Goal: Information Seeking & Learning: Learn about a topic

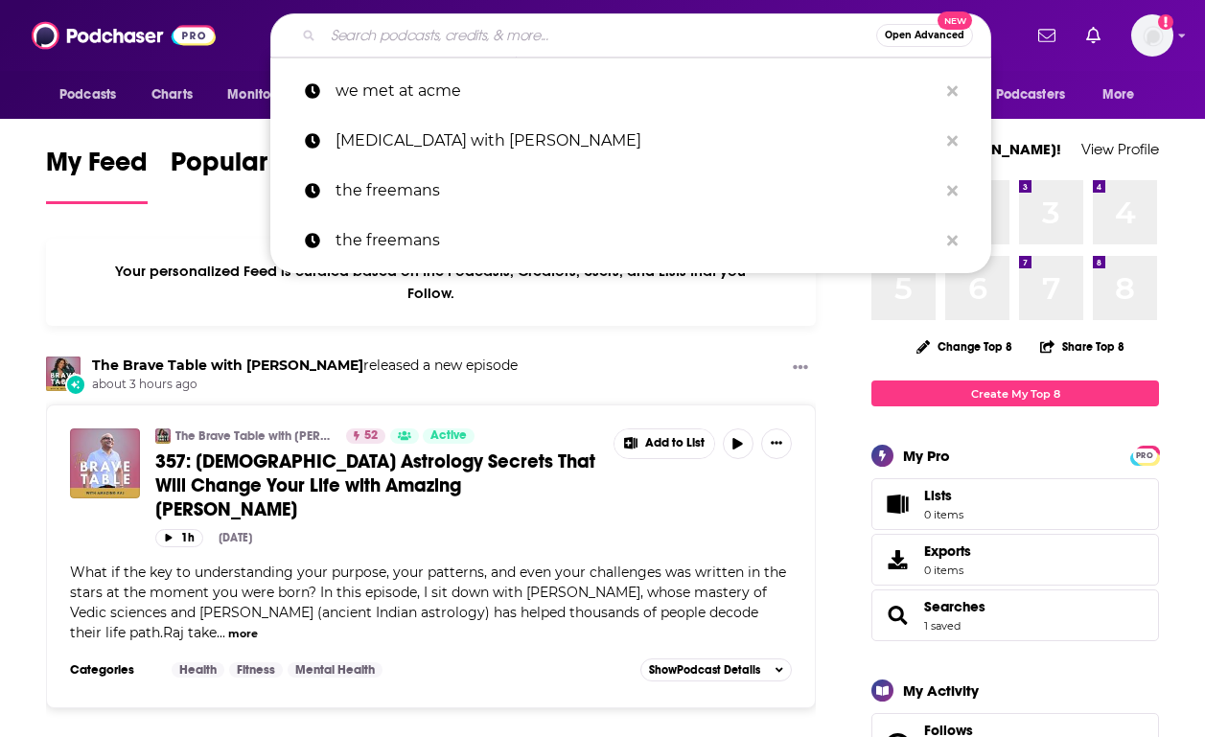
click at [457, 22] on input "Search podcasts, credits, & more..." at bounding box center [599, 35] width 553 height 31
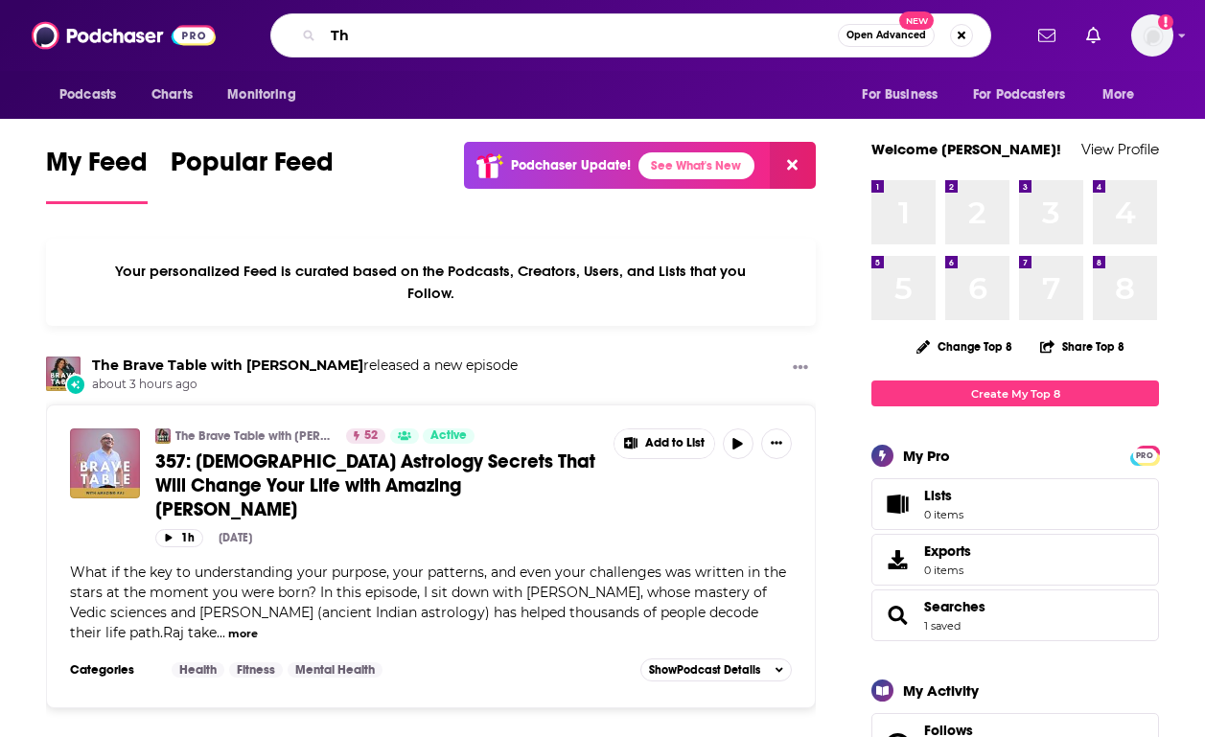
type input "T"
type input "The Mom Room"
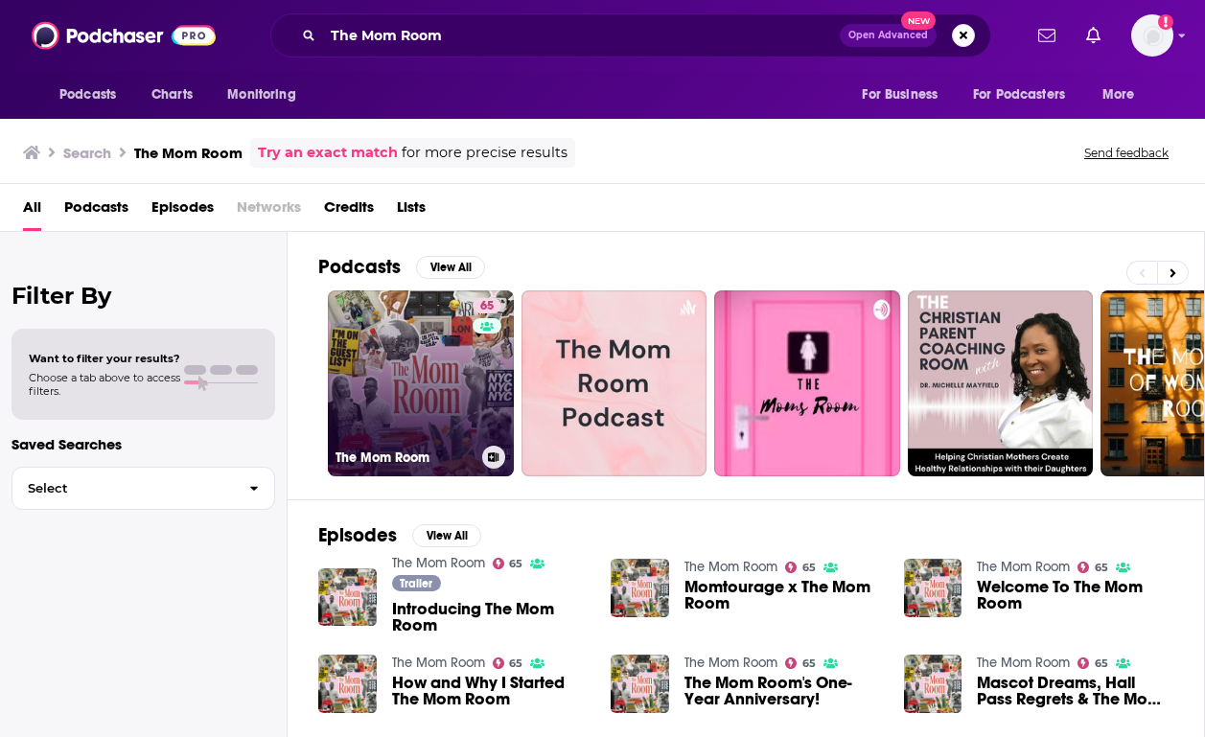
click at [370, 351] on link "65 The Mom Room" at bounding box center [421, 383] width 186 height 186
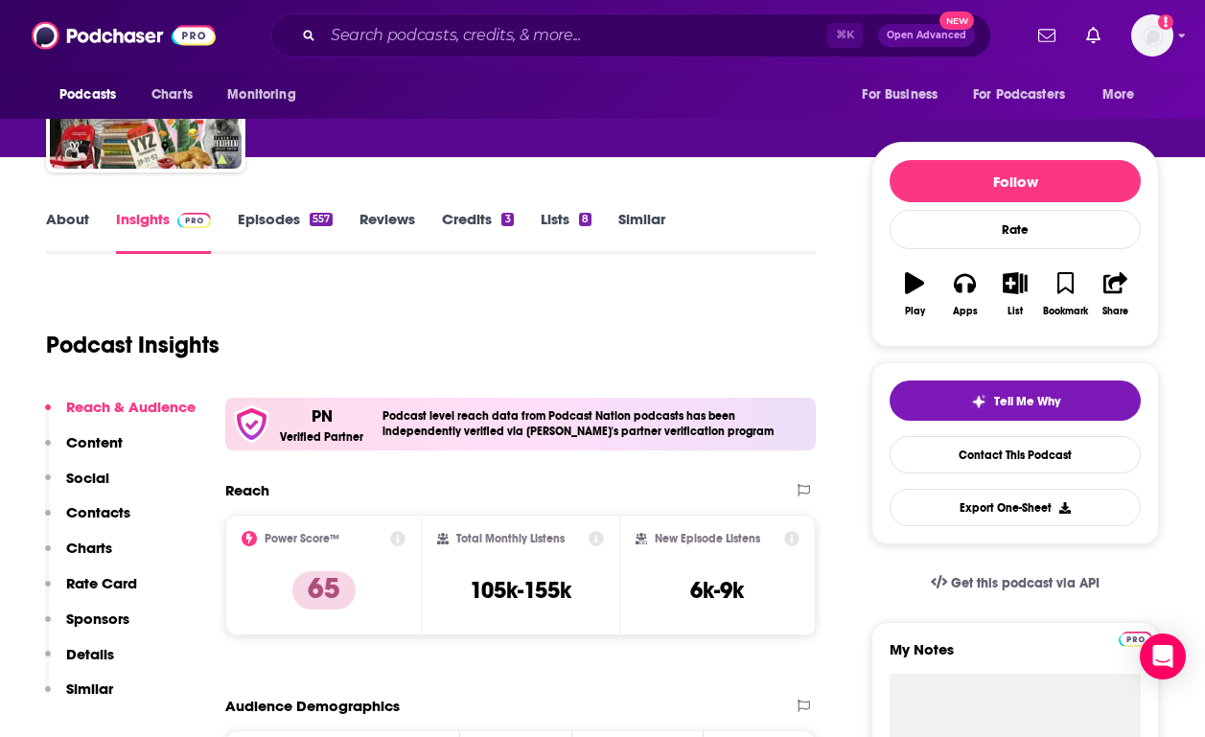
scroll to position [159, 0]
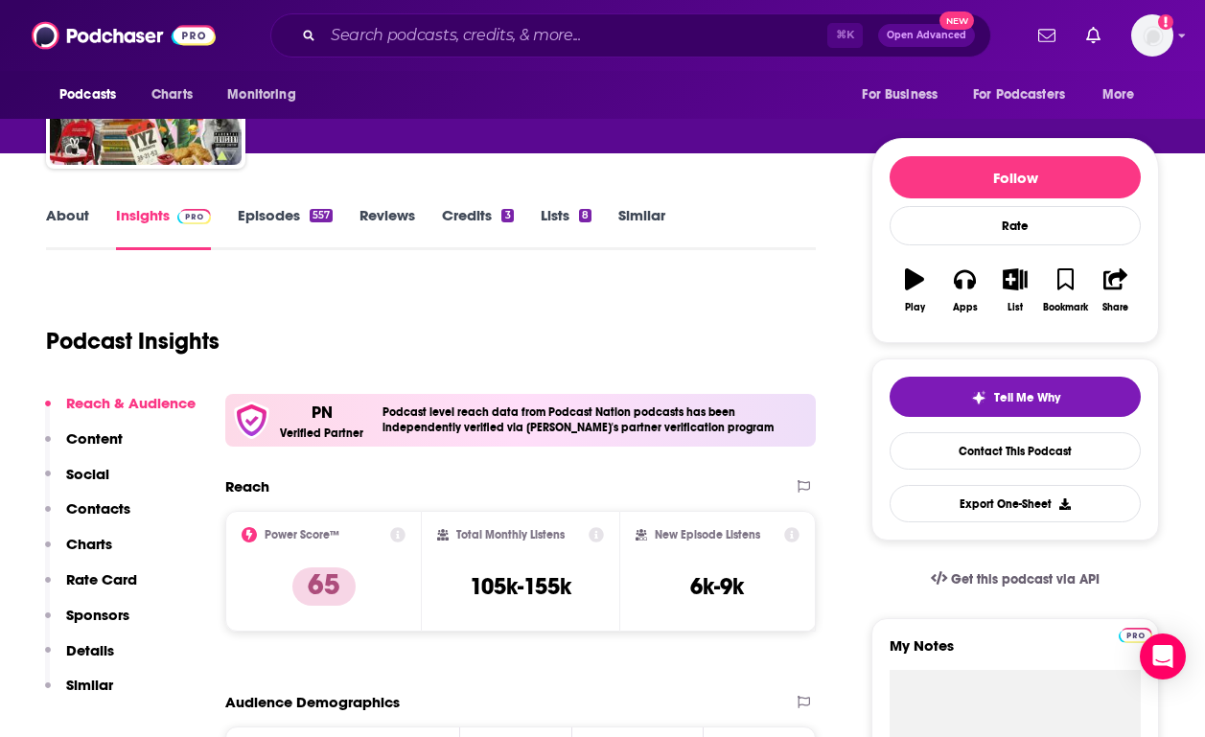
click at [57, 236] on link "About" at bounding box center [67, 228] width 43 height 44
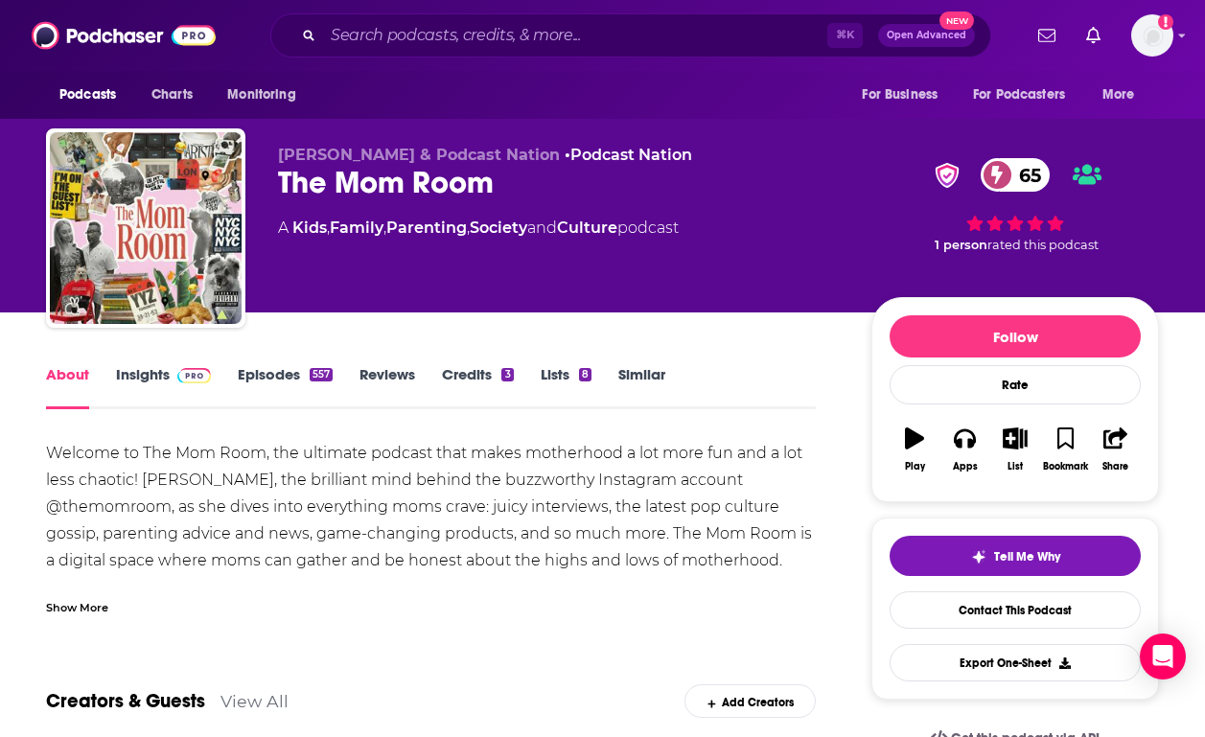
click at [110, 603] on div "Show More" at bounding box center [431, 600] width 770 height 33
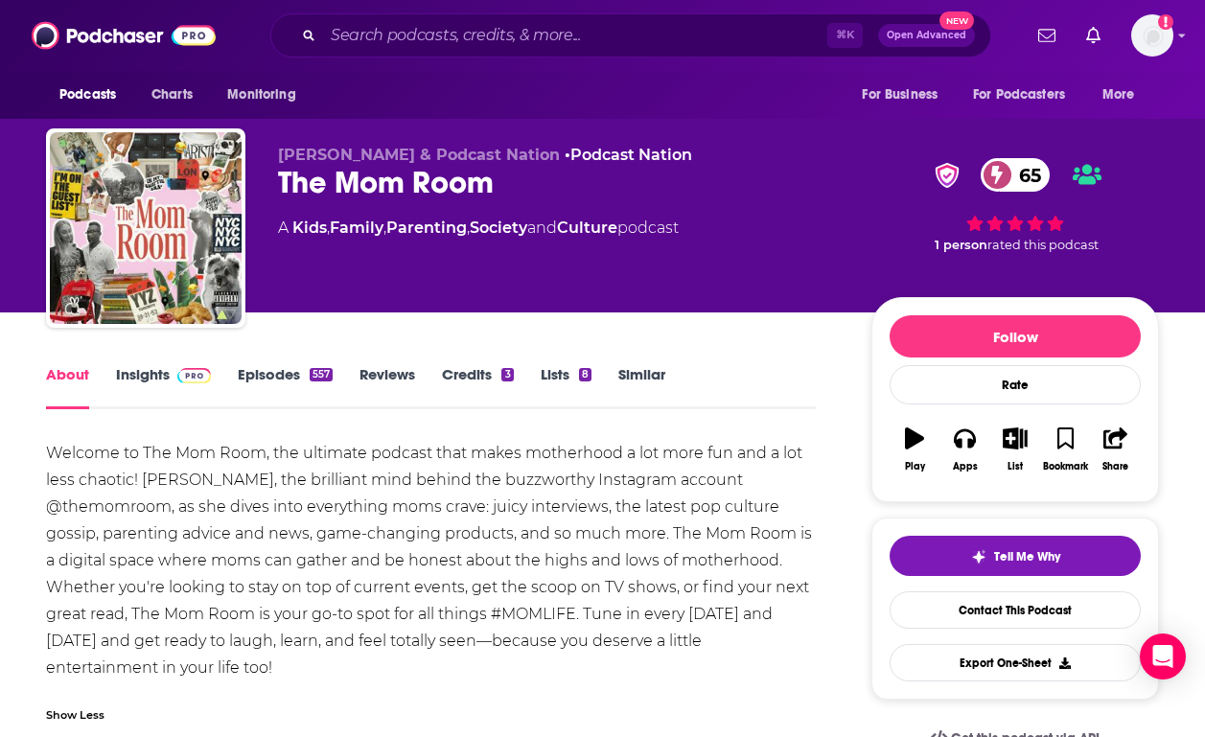
click at [139, 492] on div "Welcome to The Mom Room, the ultimate podcast that makes motherhood a lot more …" at bounding box center [431, 561] width 770 height 242
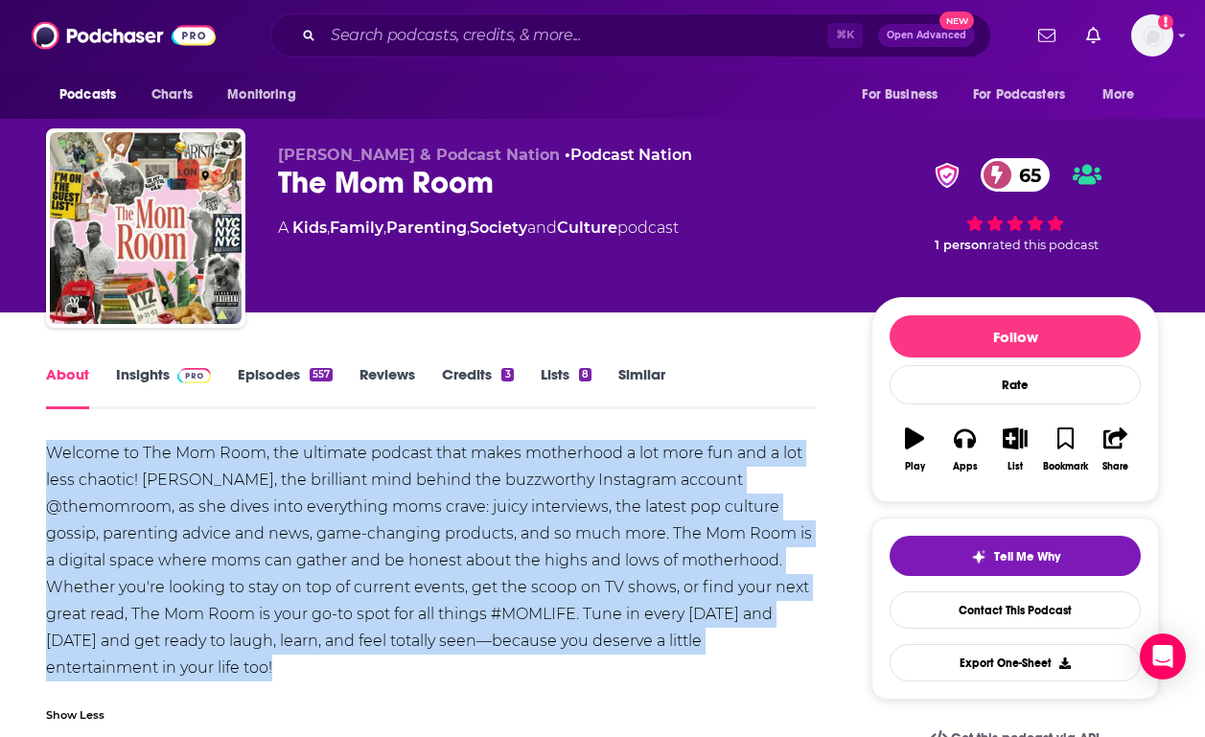
click at [139, 492] on div "Welcome to The Mom Room, the ultimate podcast that makes motherhood a lot more …" at bounding box center [431, 561] width 770 height 242
copy div "Welcome to The Mom Room, the ultimate podcast that makes motherhood a lot more …"
click at [571, 483] on div "Welcome to The Mom Room, the ultimate podcast that makes motherhood a lot more …" at bounding box center [431, 561] width 770 height 242
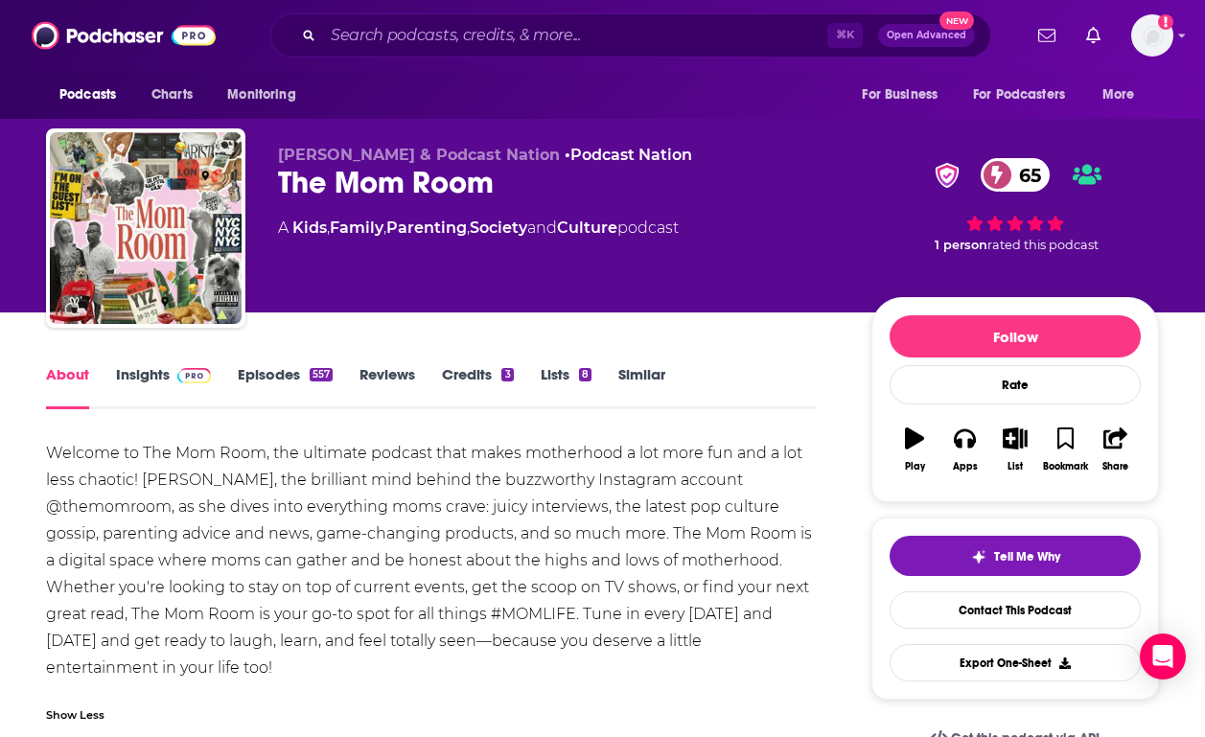
click at [135, 371] on link "Insights" at bounding box center [163, 387] width 95 height 44
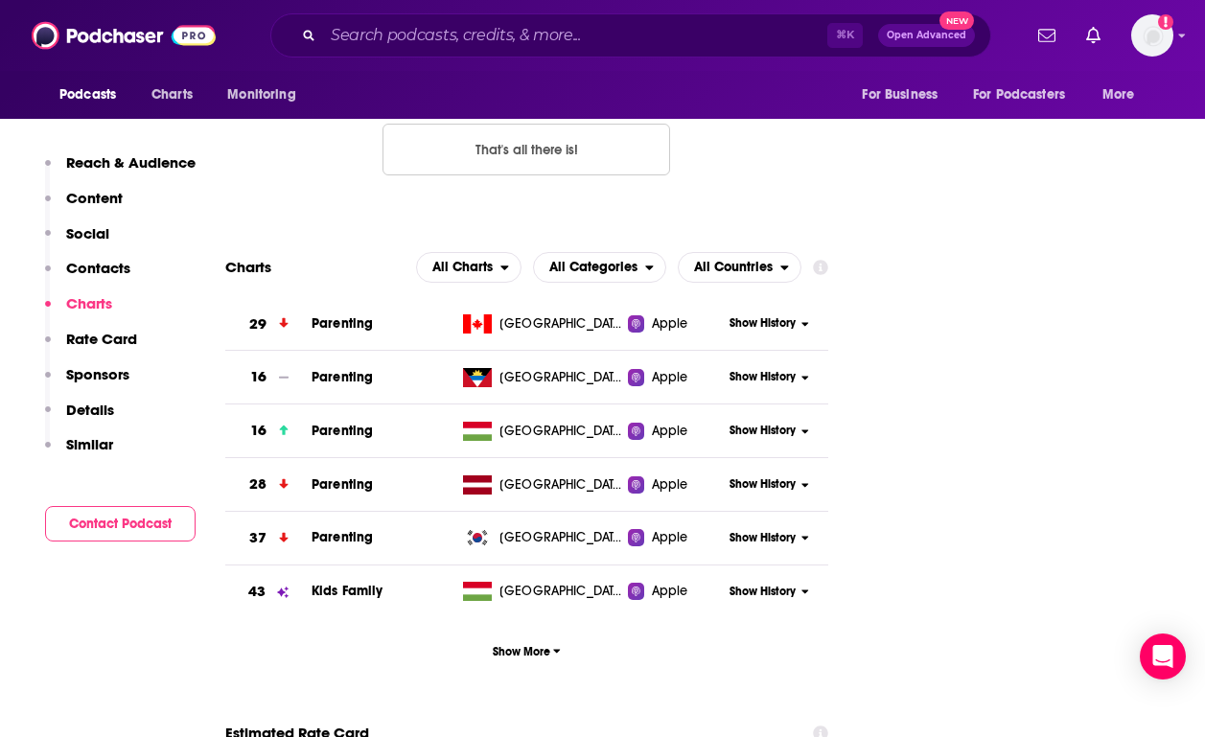
scroll to position [2266, 0]
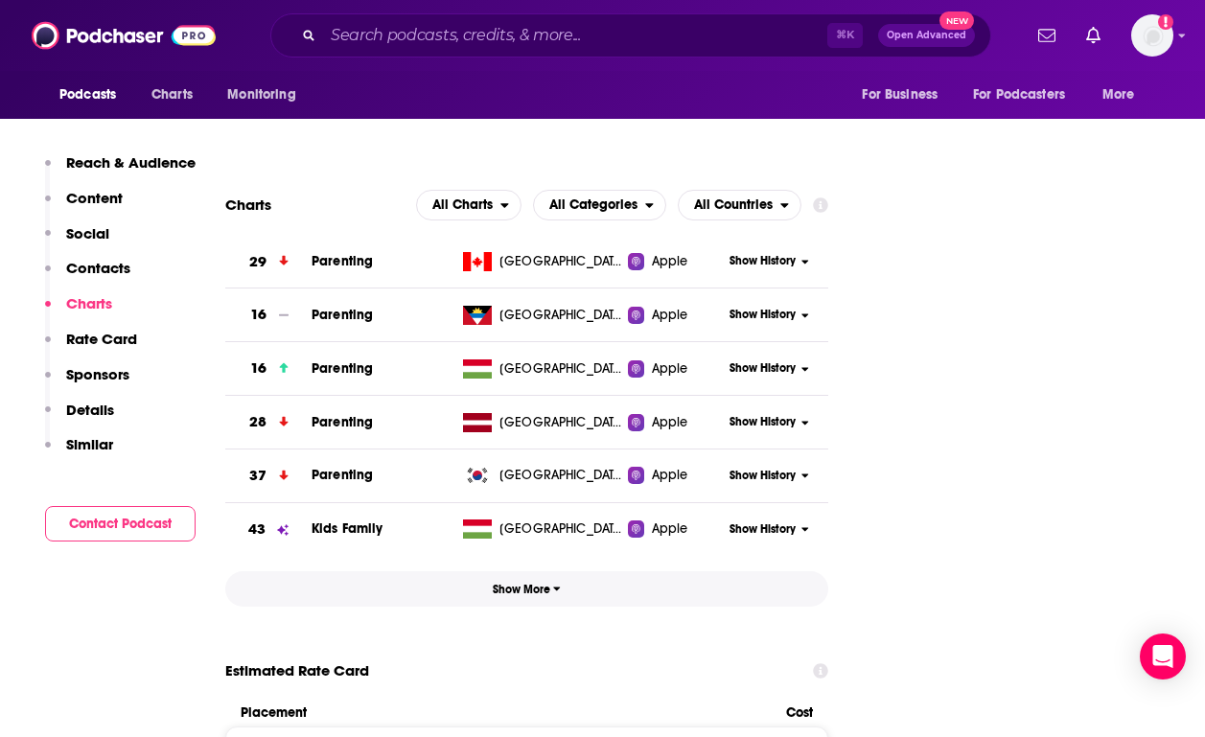
click at [527, 571] on button "Show More" at bounding box center [526, 588] width 603 height 35
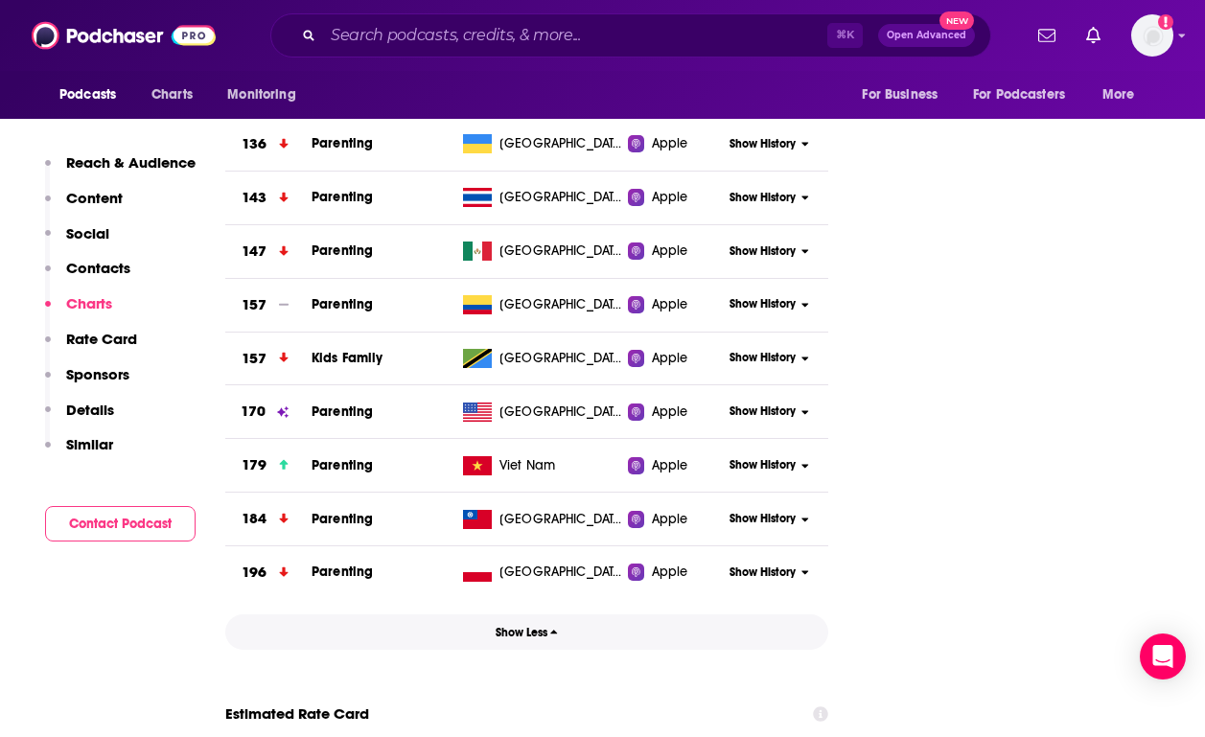
scroll to position [3502, 0]
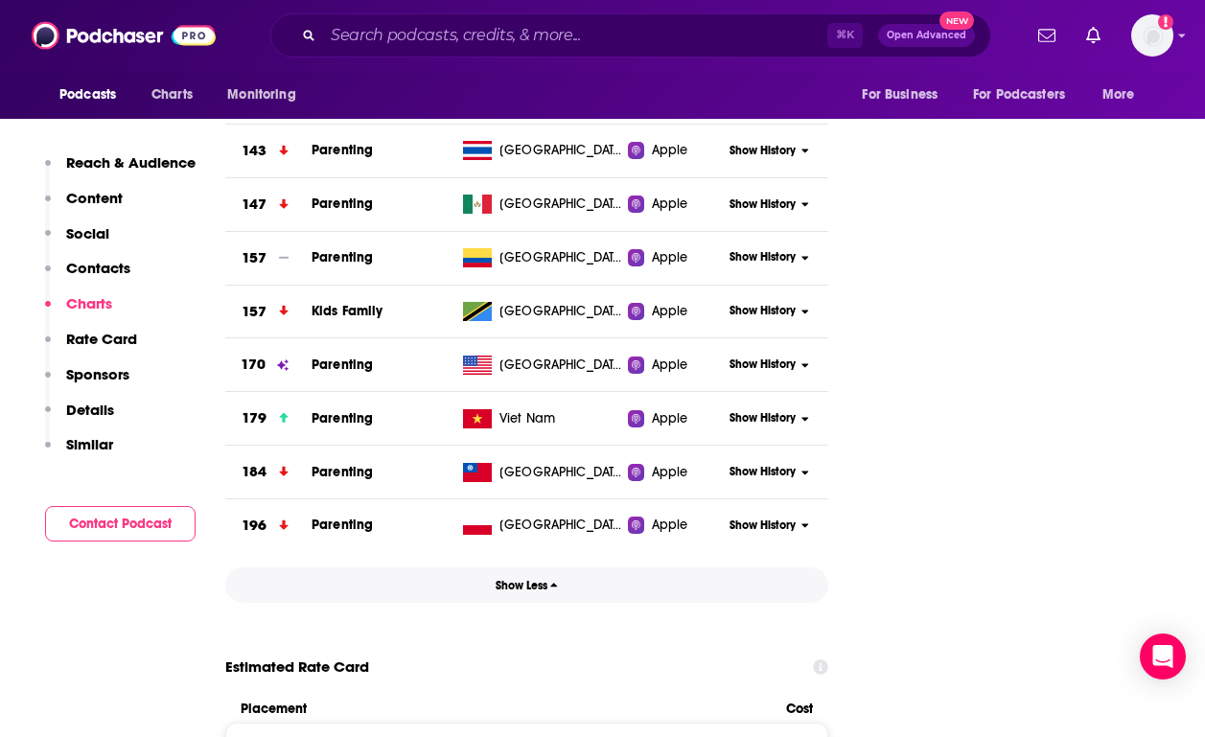
click at [539, 568] on button "Show Less" at bounding box center [526, 585] width 603 height 35
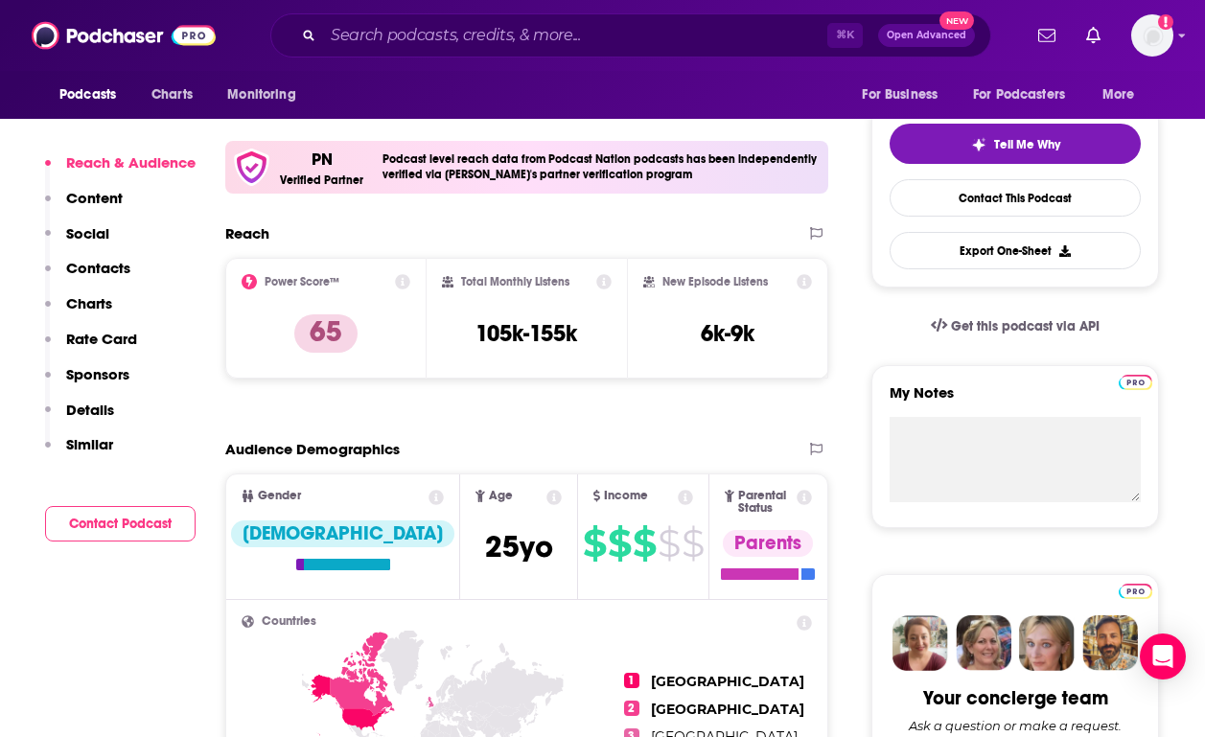
scroll to position [0, 0]
